Goal: Task Accomplishment & Management: Manage account settings

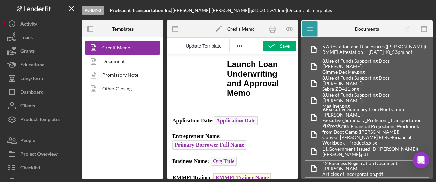
scroll to position [50, 0]
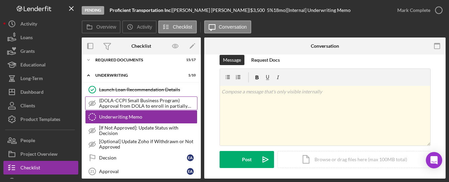
scroll to position [18, 0]
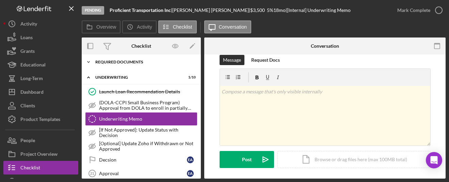
click at [139, 62] on div "Required Documents" at bounding box center [143, 62] width 97 height 4
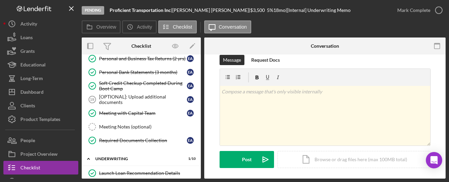
scroll to position [240, 0]
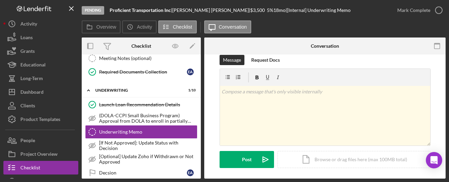
click at [159, 107] on link "Launch Loan Recommendation Details Launch Loan Recommendation Details" at bounding box center [141, 105] width 112 height 14
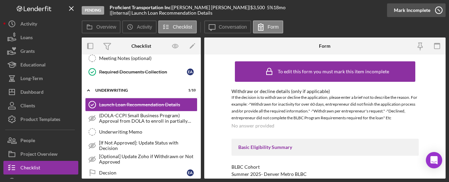
click at [411, 14] on div "Mark Incomplete" at bounding box center [412, 10] width 36 height 14
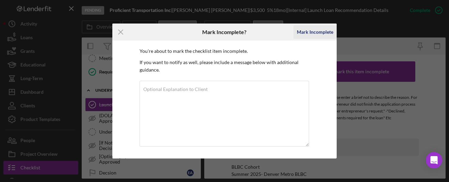
click at [325, 34] on div "Mark Incomplete" at bounding box center [315, 32] width 36 height 14
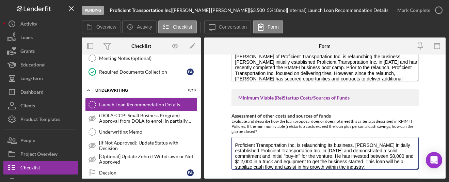
scroll to position [11, 0]
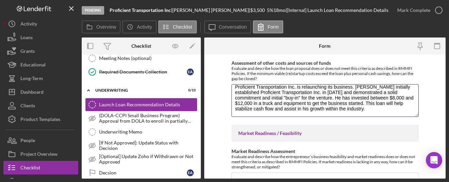
drag, startPoint x: 235, startPoint y: 148, endPoint x: 282, endPoint y: 177, distance: 55.6
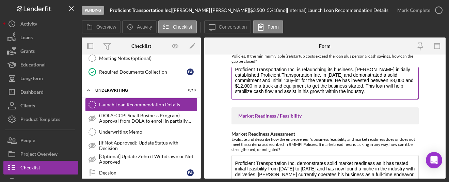
paste textarea "originally established Proficient Transportation Inc. in 2021, demonstrating a …"
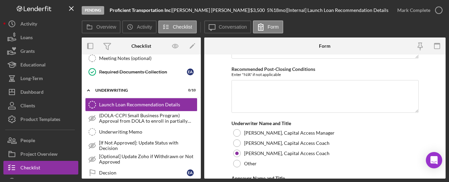
scroll to position [1723, 0]
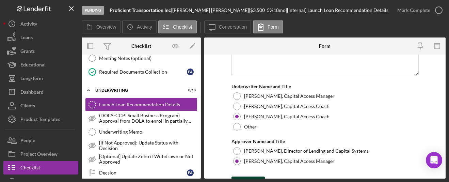
type textarea "Proficient Transportation Inc. is relaunching its business. Eloy originally est…"
click at [258, 176] on button "Save" at bounding box center [248, 183] width 33 height 14
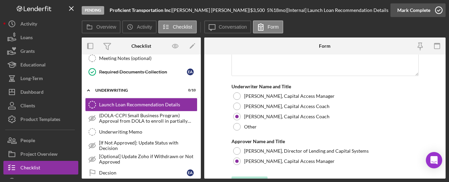
click at [415, 12] on div "Mark Complete" at bounding box center [414, 10] width 33 height 14
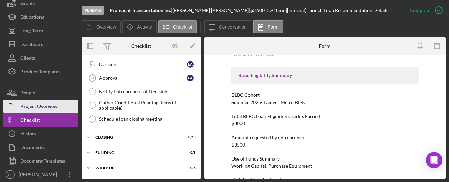
scroll to position [50, 0]
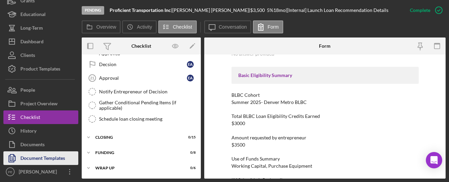
click at [38, 159] on div "Document Templates" at bounding box center [42, 158] width 45 height 15
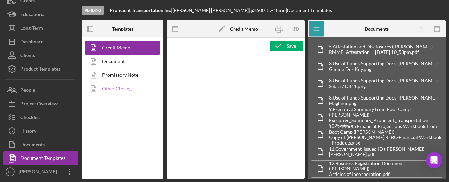
type textarea "<p style="margin-bottom: 0; line-height: normal; text-align: left; padding-left…"
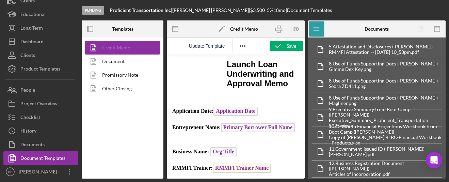
click at [121, 46] on link "Credit Memo" at bounding box center [121, 48] width 72 height 14
click at [275, 29] on icon "button" at bounding box center [279, 28] width 15 height 15
